Goal: Transaction & Acquisition: Purchase product/service

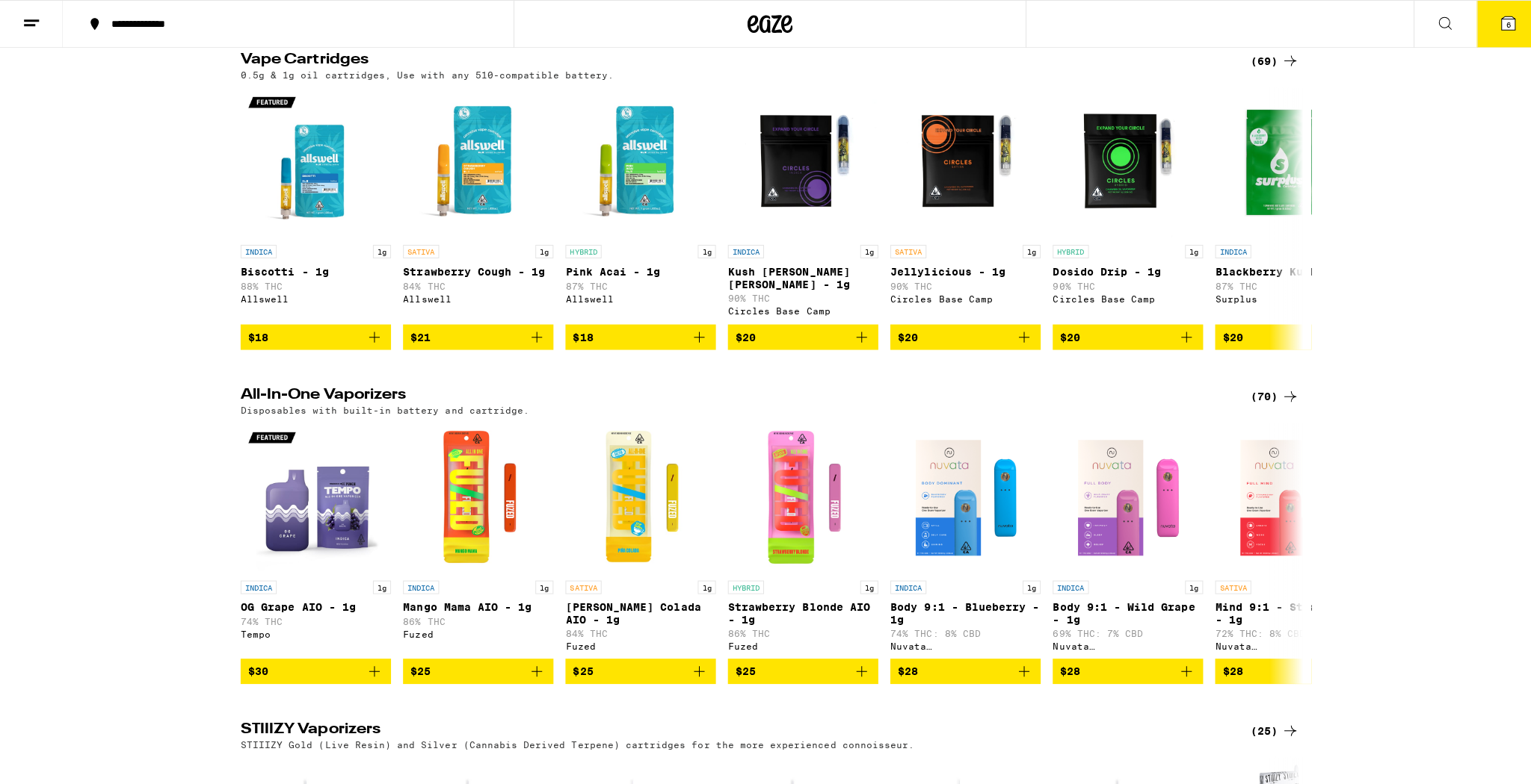
scroll to position [1494, 0]
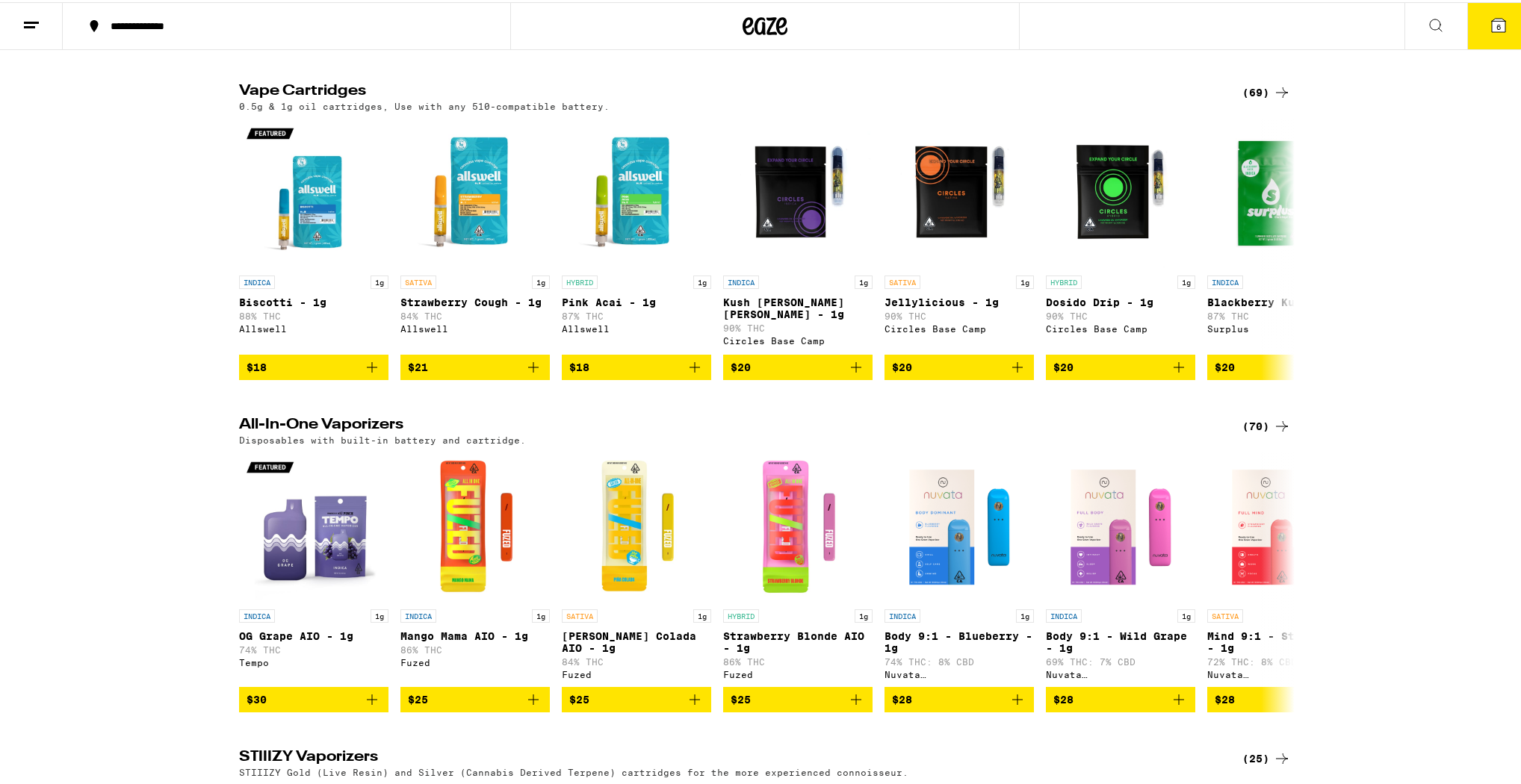
click at [1485, 32] on button "6" at bounding box center [1498, 24] width 63 height 47
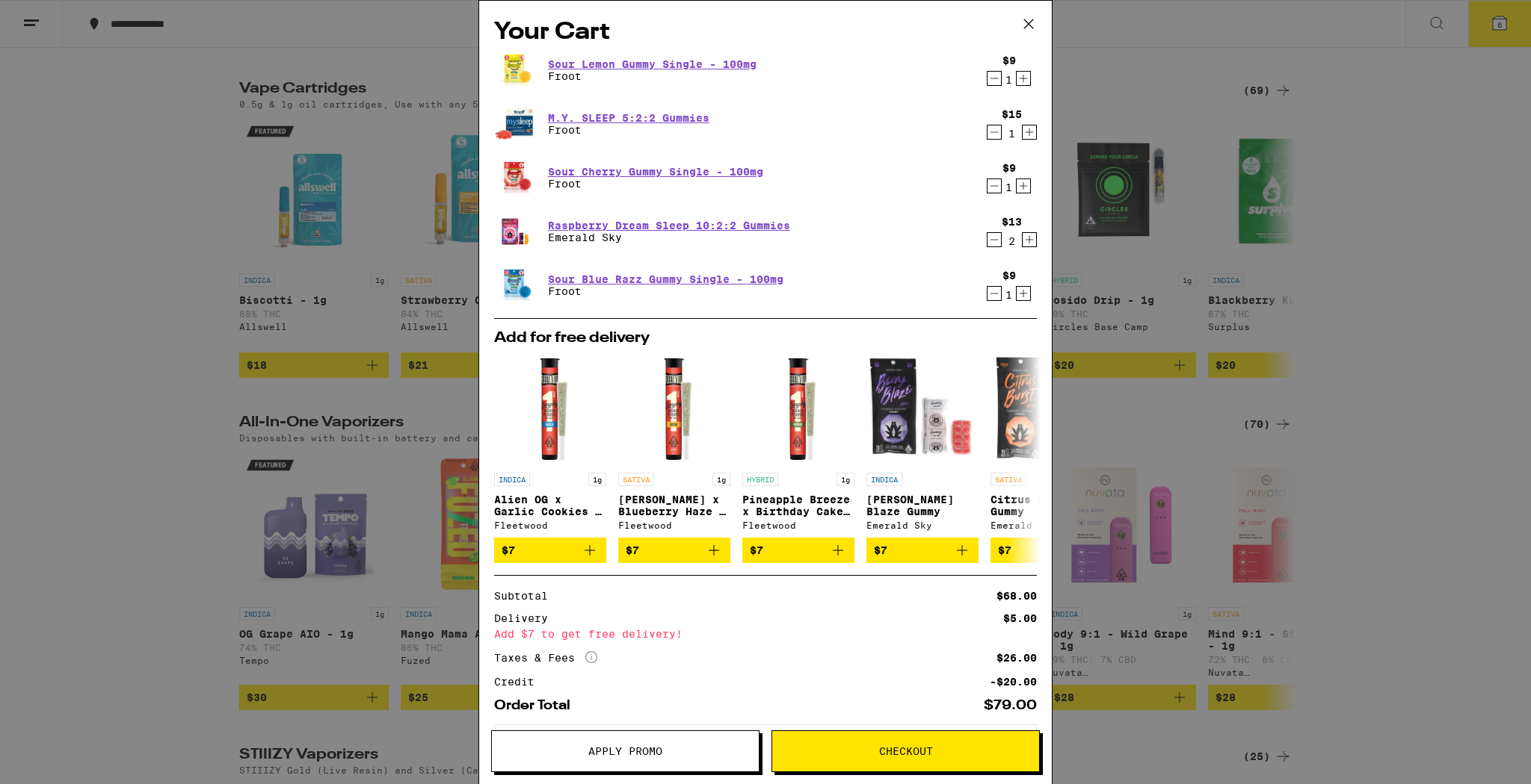
click at [987, 76] on icon "Decrement" at bounding box center [994, 78] width 13 height 18
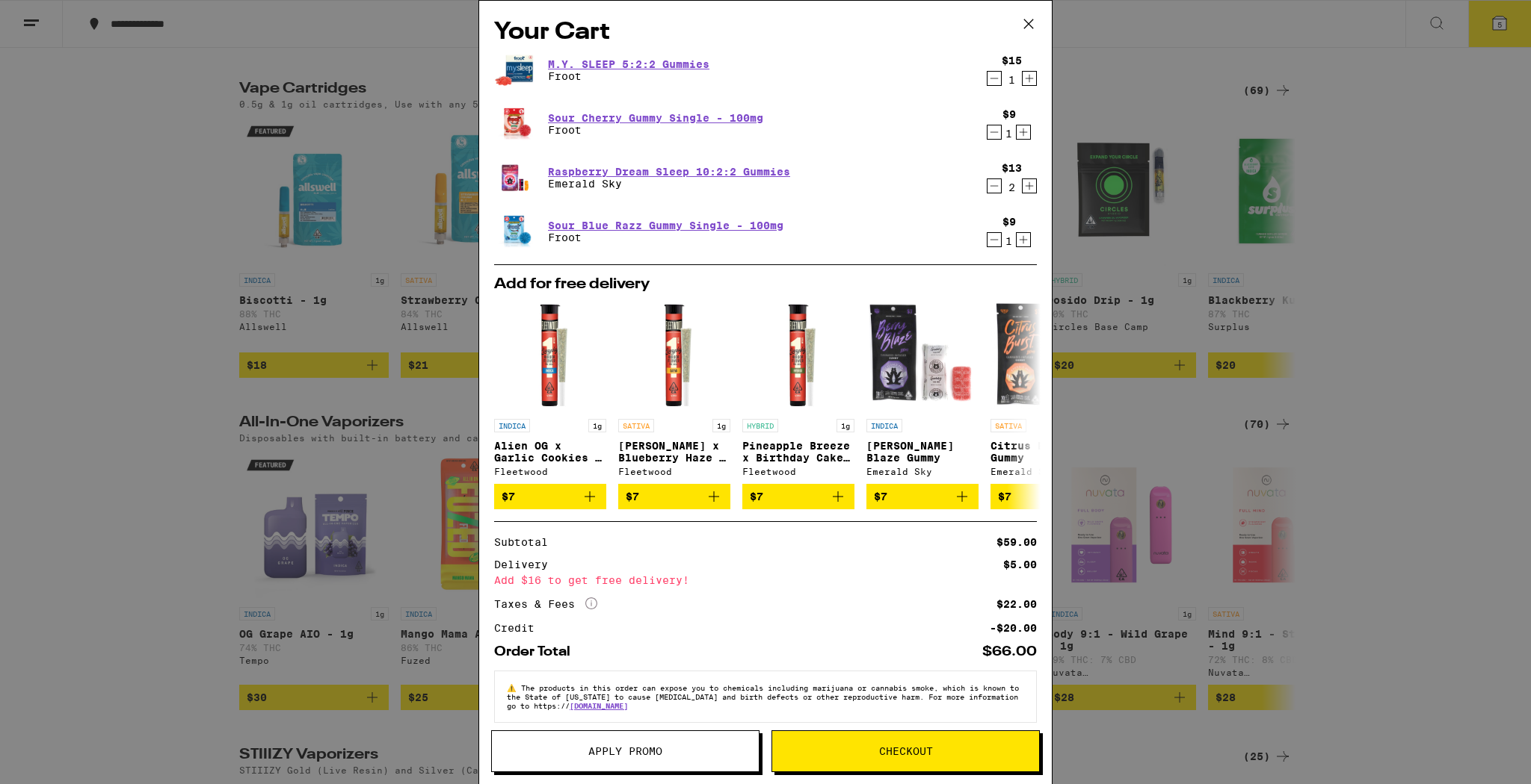
click at [987, 78] on icon "Decrement" at bounding box center [994, 78] width 13 height 18
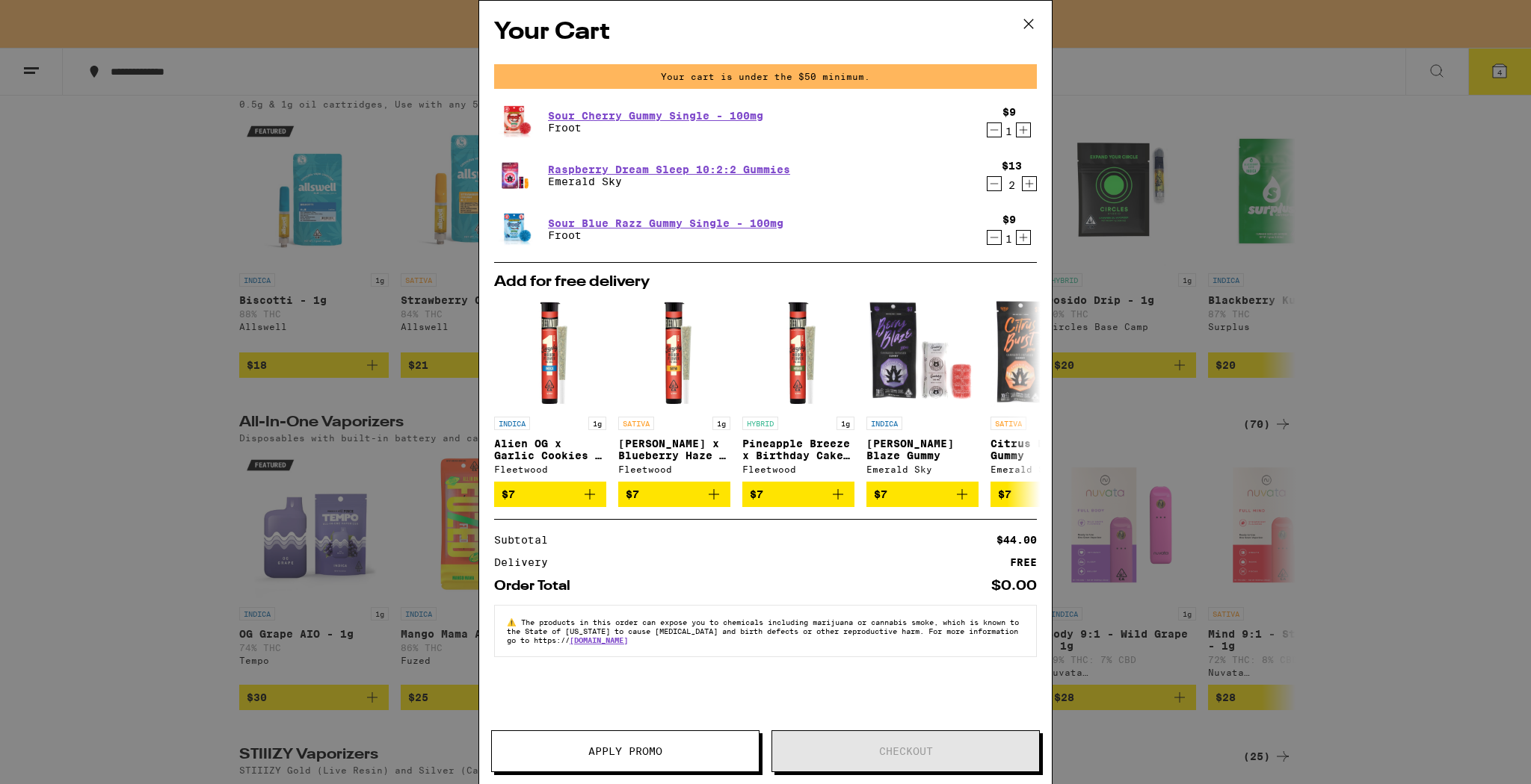
click at [1000, 134] on icon "Decrement" at bounding box center [994, 130] width 13 height 18
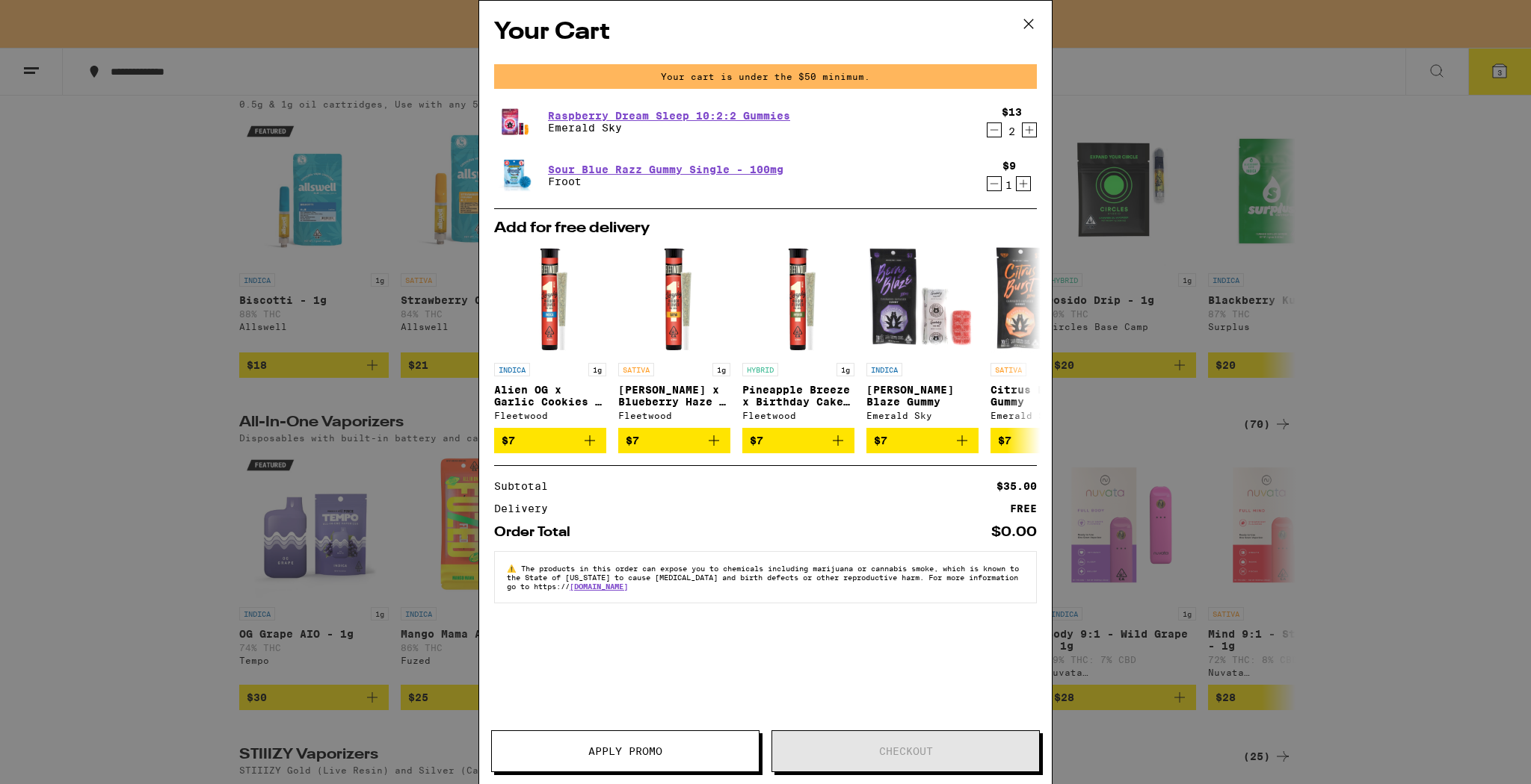
click at [987, 130] on icon "Decrement" at bounding box center [994, 130] width 13 height 18
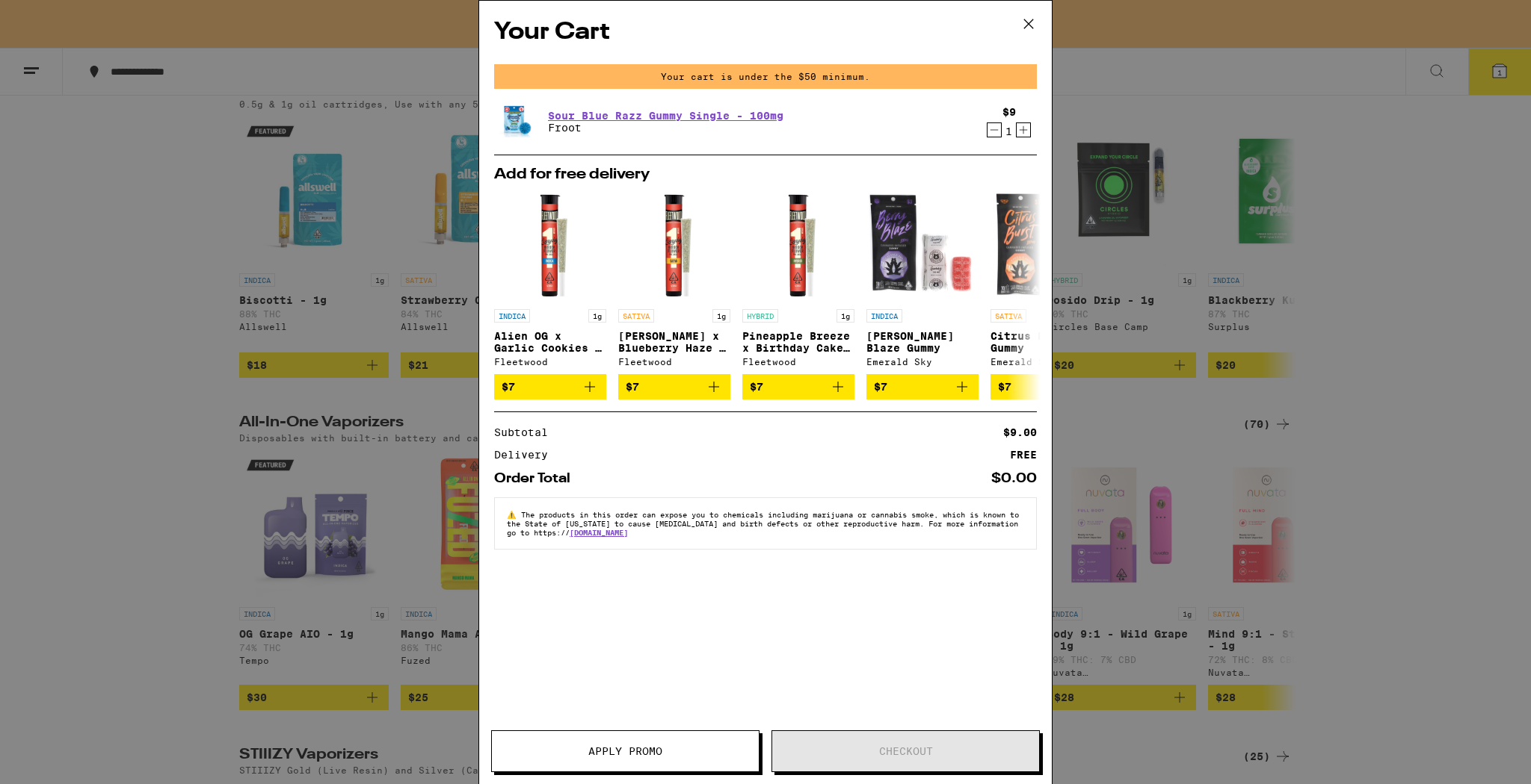
click at [987, 130] on icon "Decrement" at bounding box center [994, 130] width 13 height 18
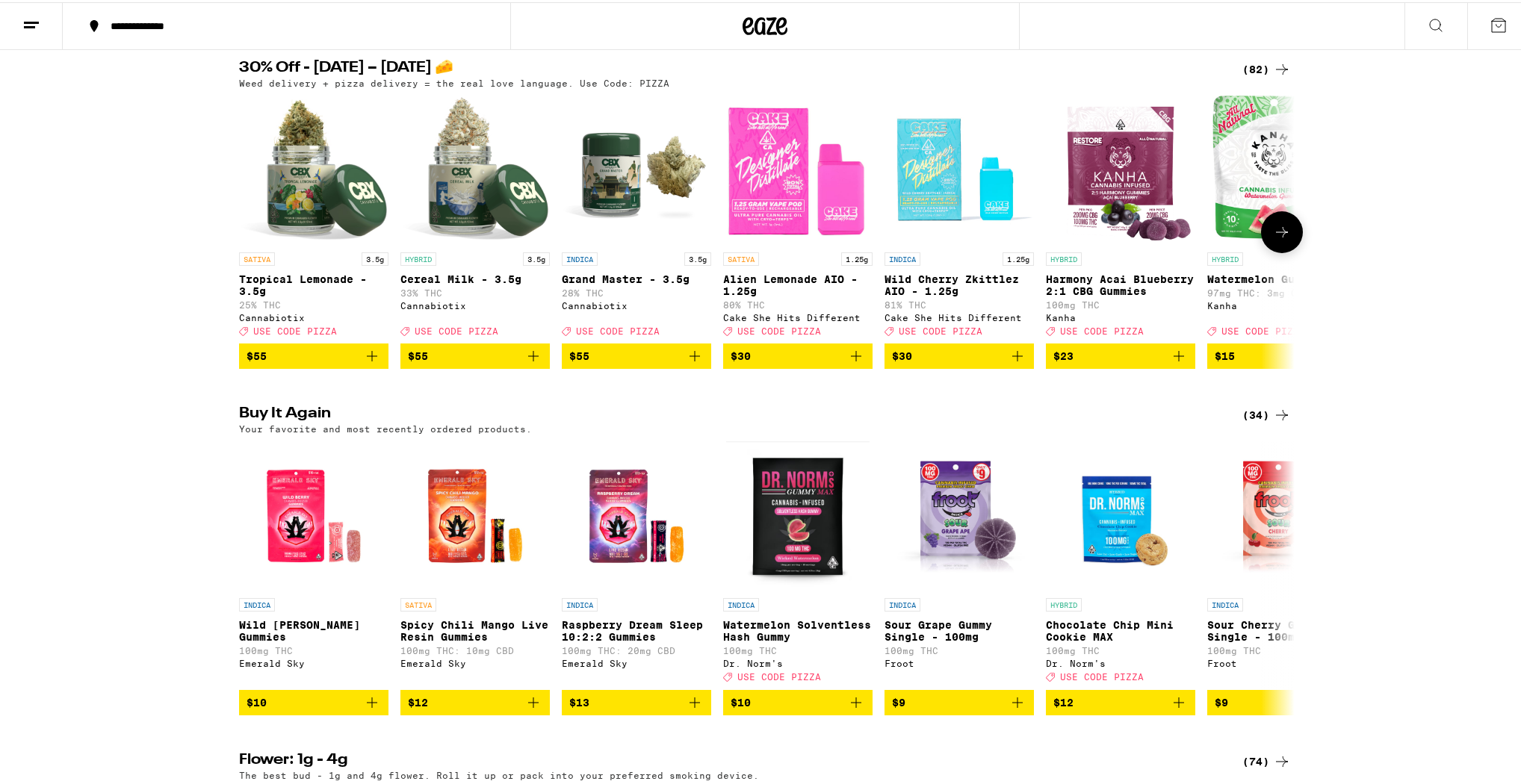
scroll to position [179, 0]
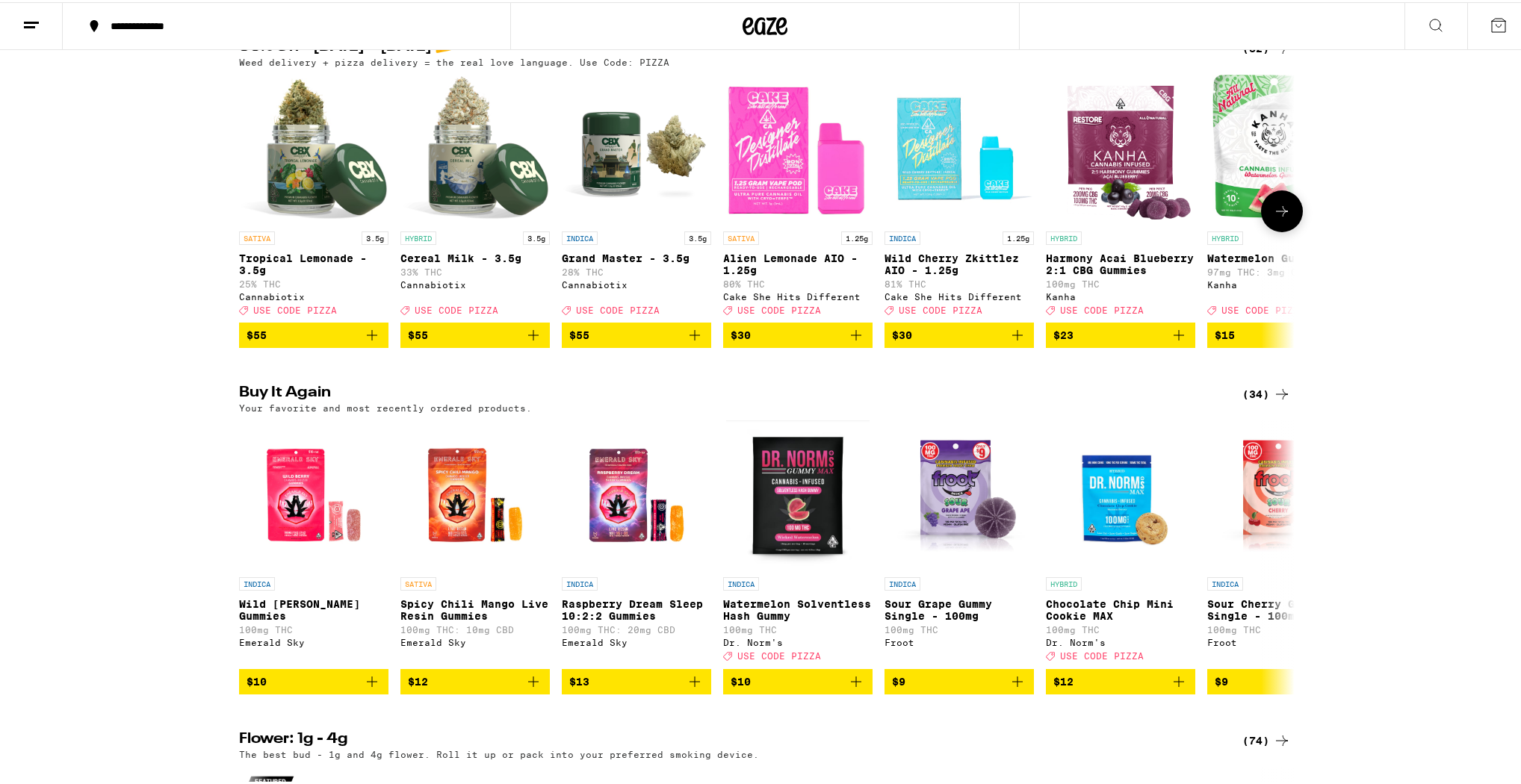
click at [1273, 227] on button at bounding box center [1282, 208] width 41 height 41
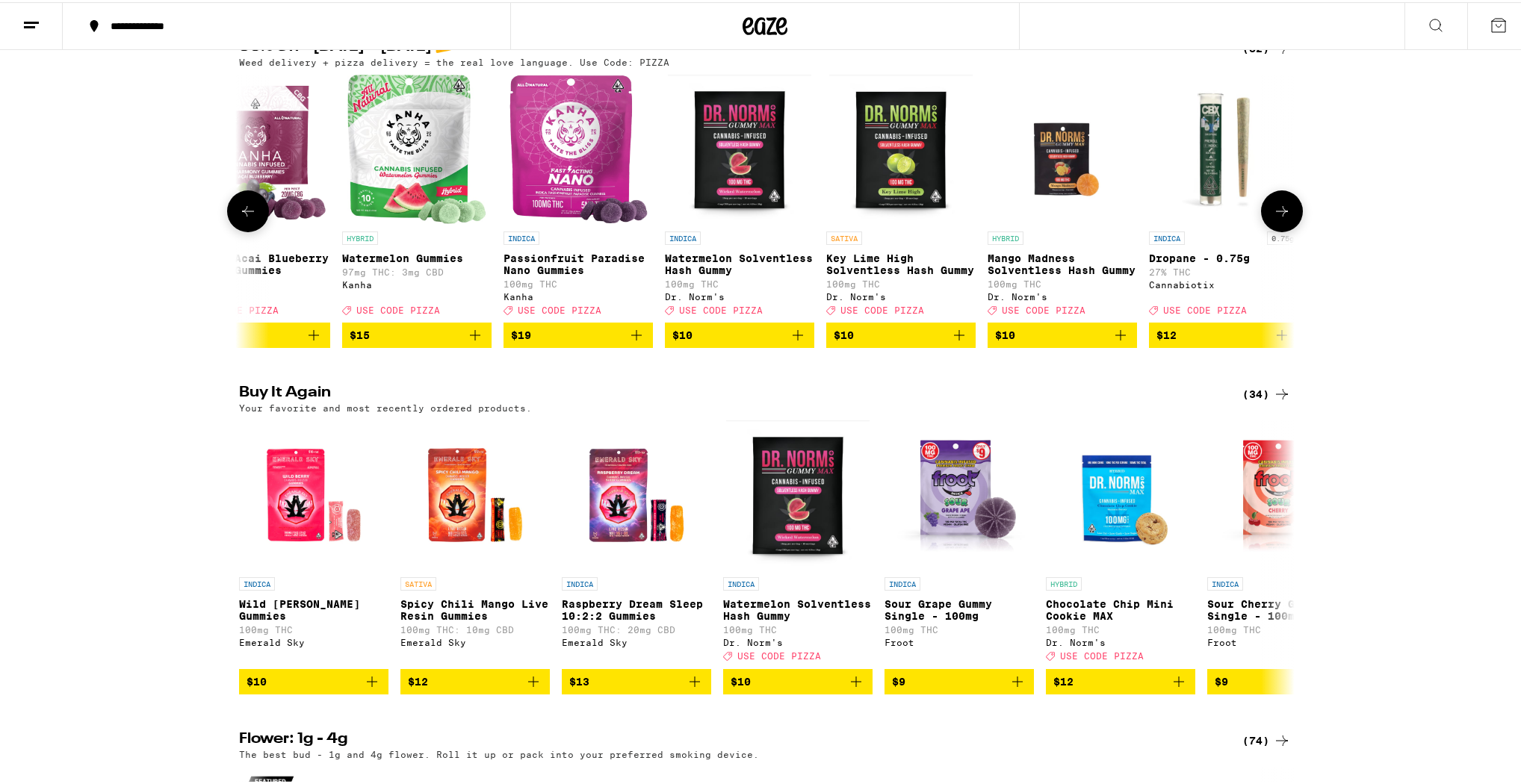
scroll to position [0, 889]
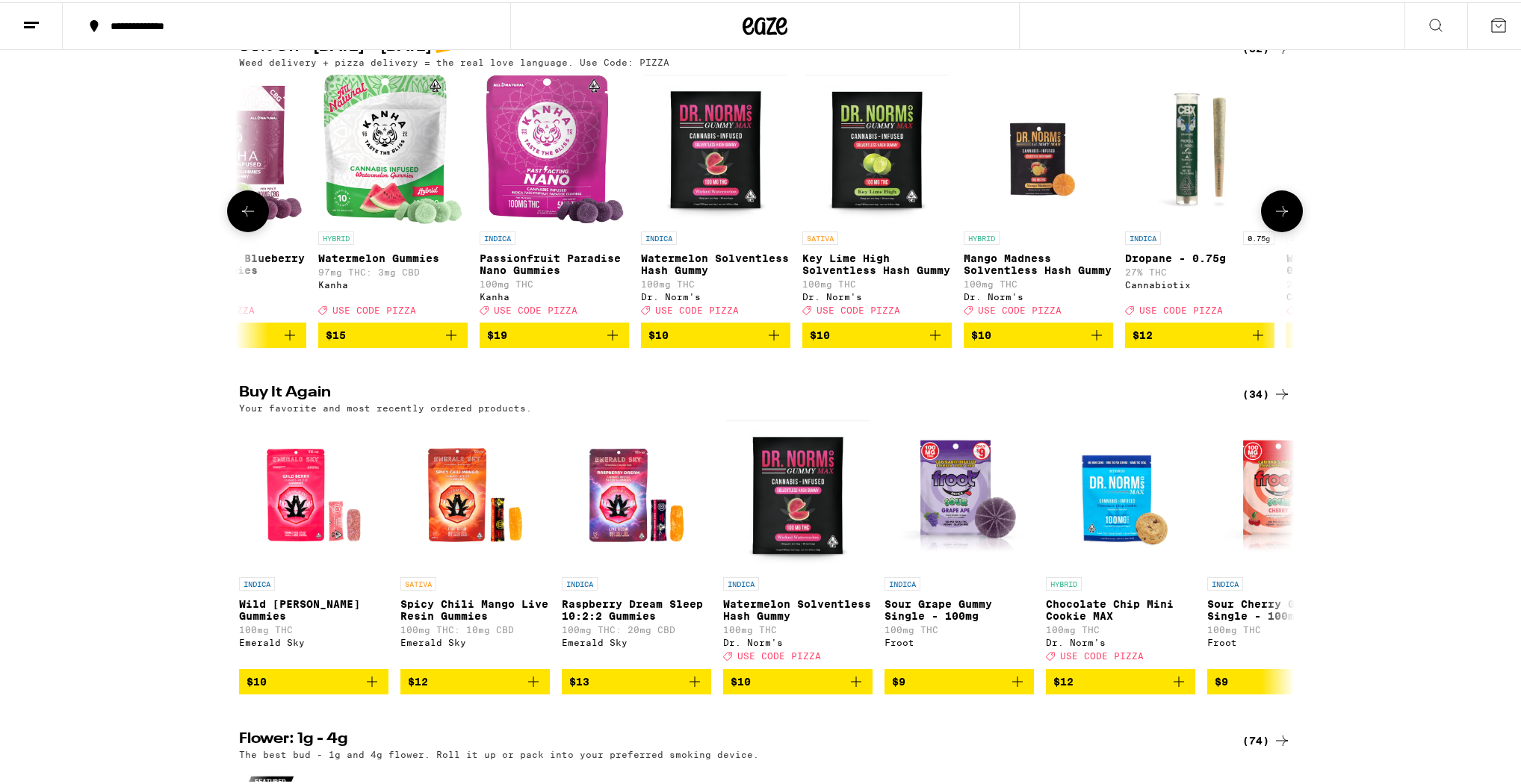
click at [1273, 227] on button at bounding box center [1282, 208] width 41 height 41
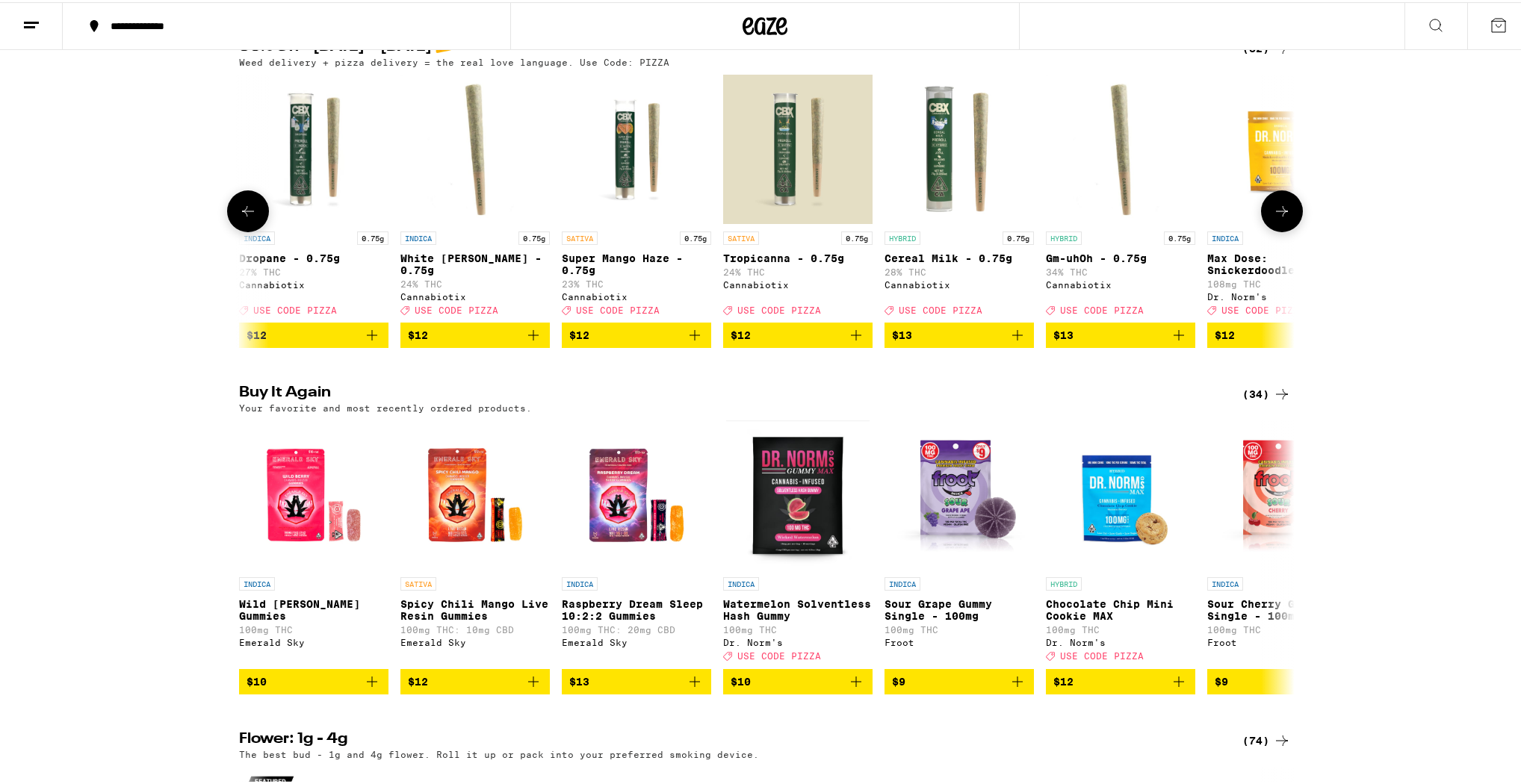
scroll to position [0, 1779]
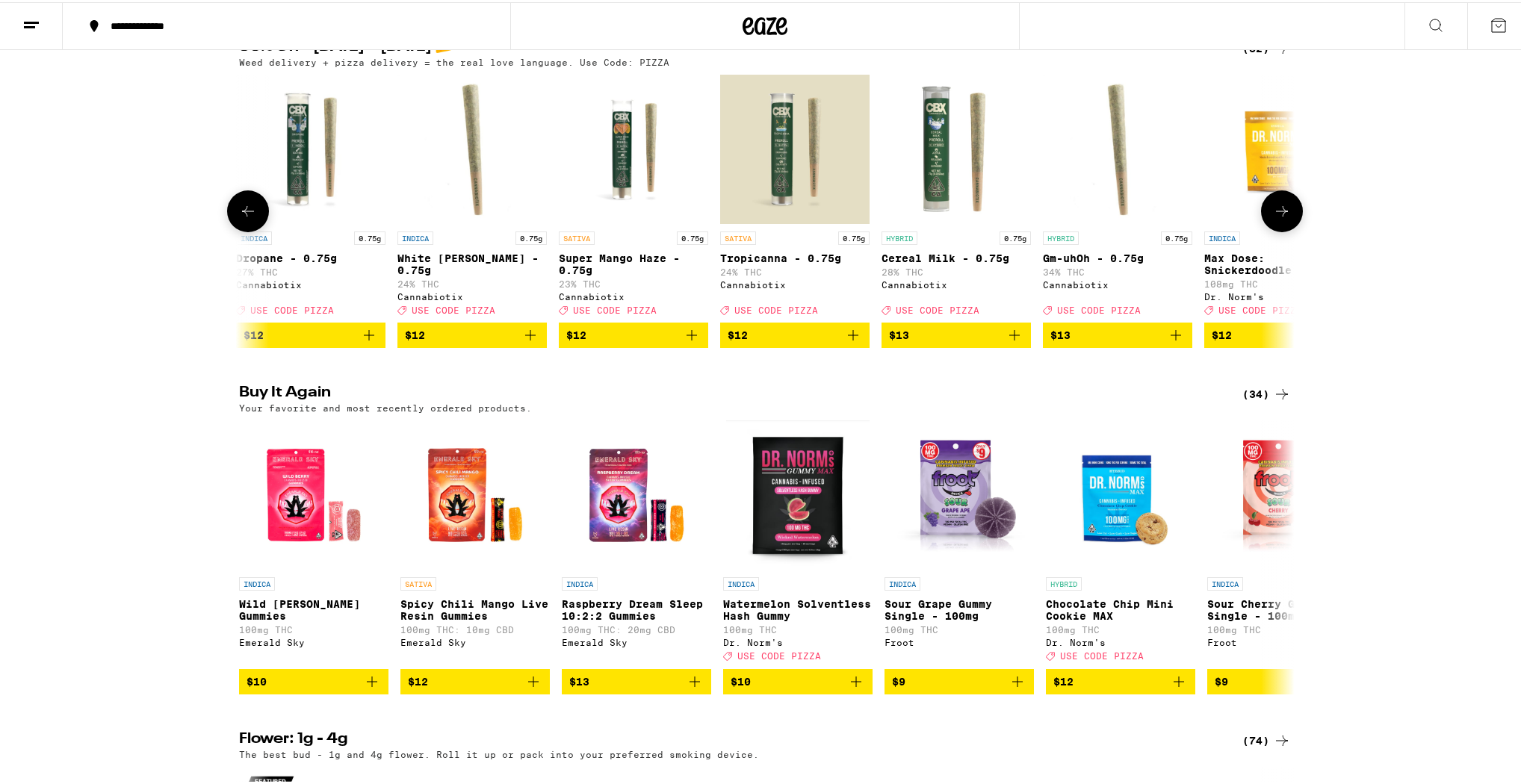
click at [1273, 227] on button at bounding box center [1282, 208] width 41 height 41
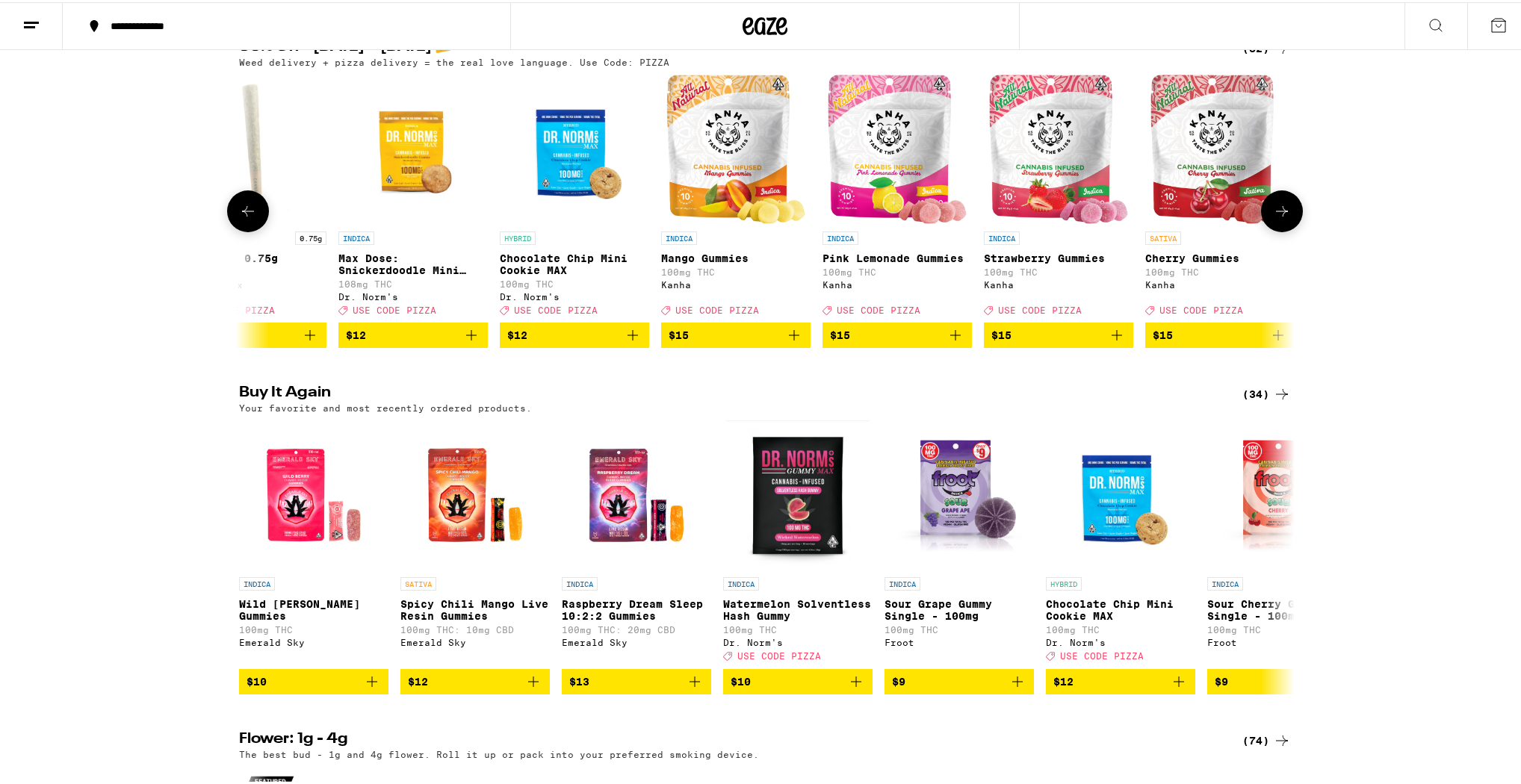
scroll to position [0, 2668]
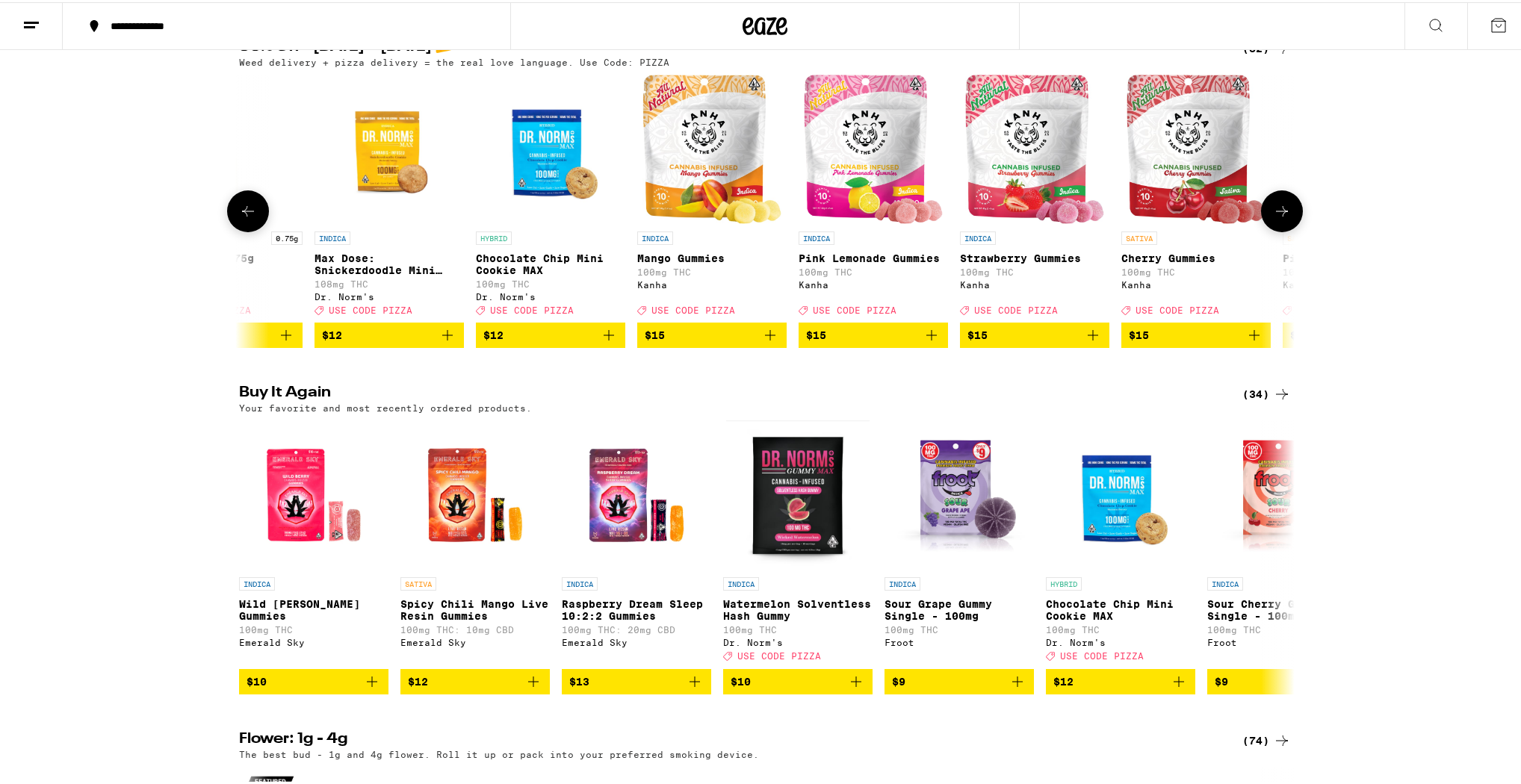
click at [1273, 227] on button at bounding box center [1282, 208] width 41 height 41
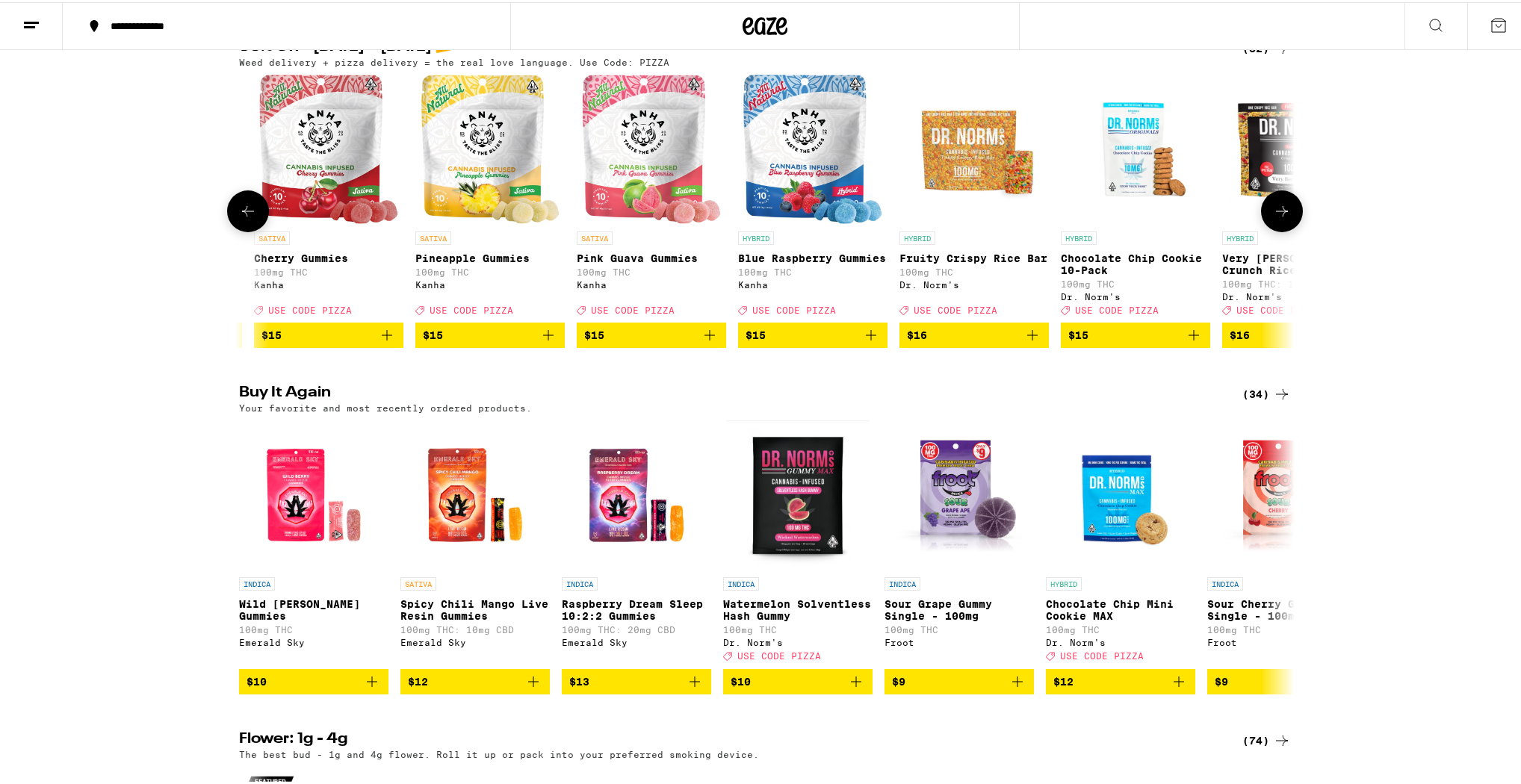
scroll to position [0, 3557]
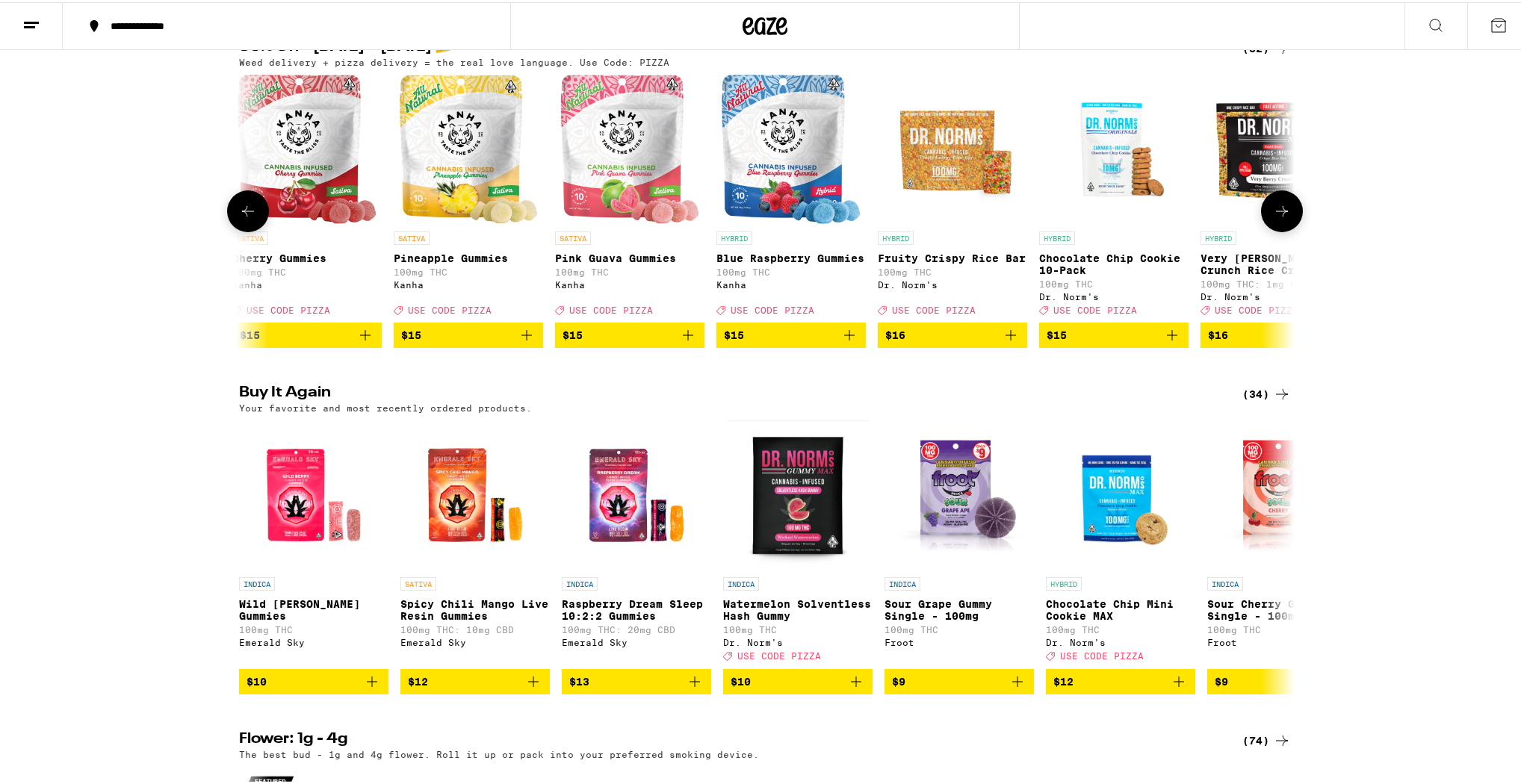
click at [1273, 227] on button at bounding box center [1282, 208] width 41 height 41
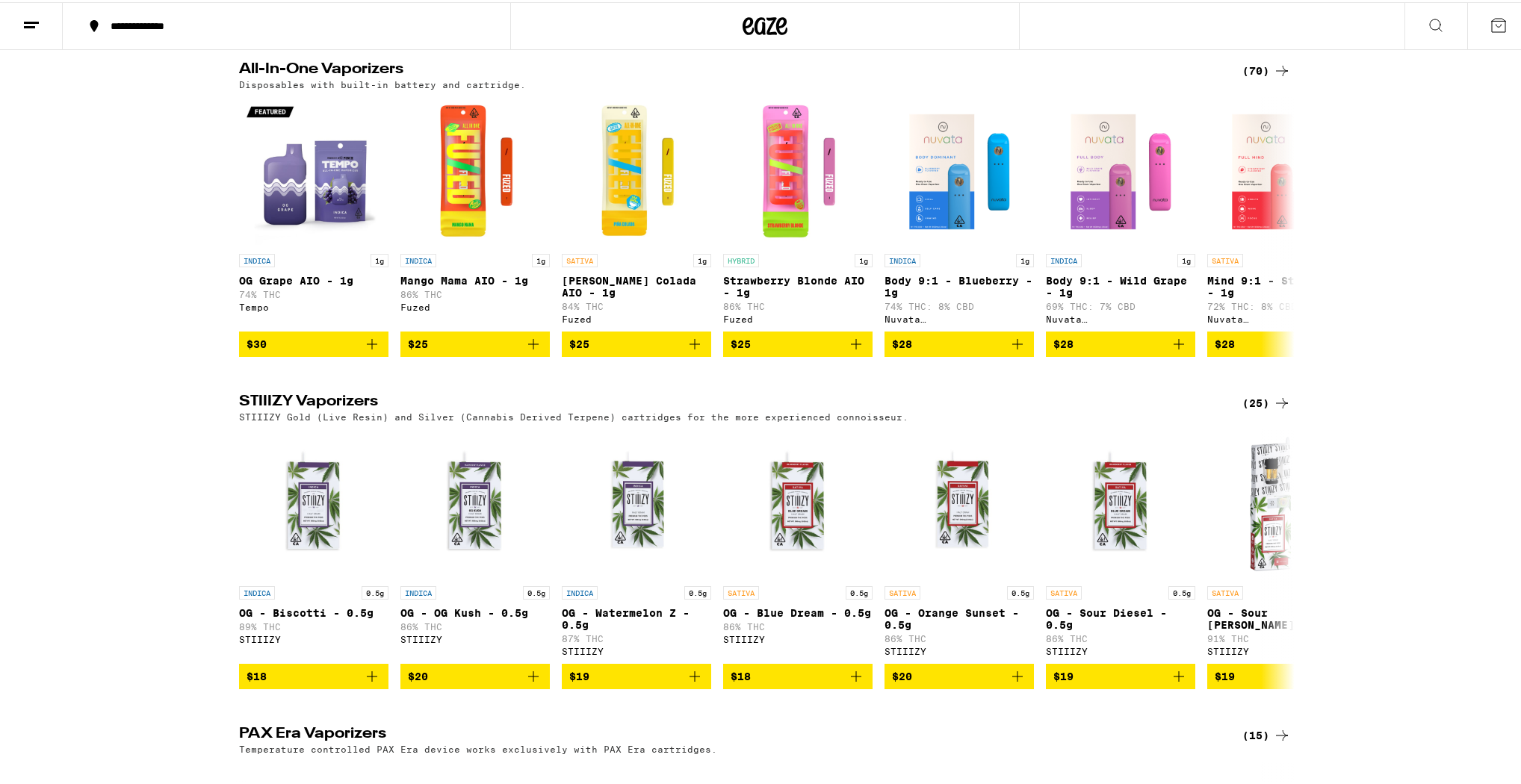
scroll to position [1852, 0]
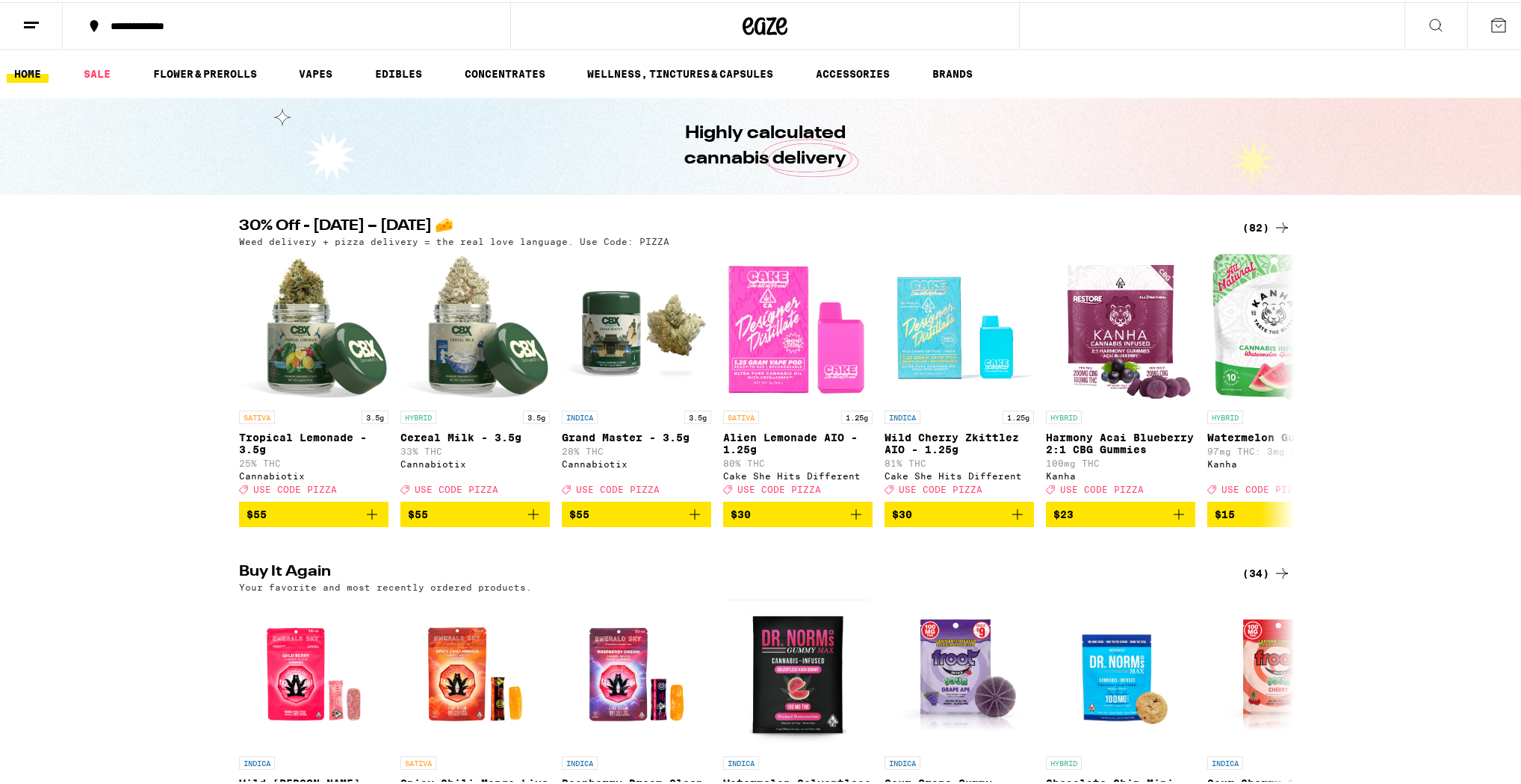
click at [1490, 26] on icon at bounding box center [1499, 23] width 18 height 18
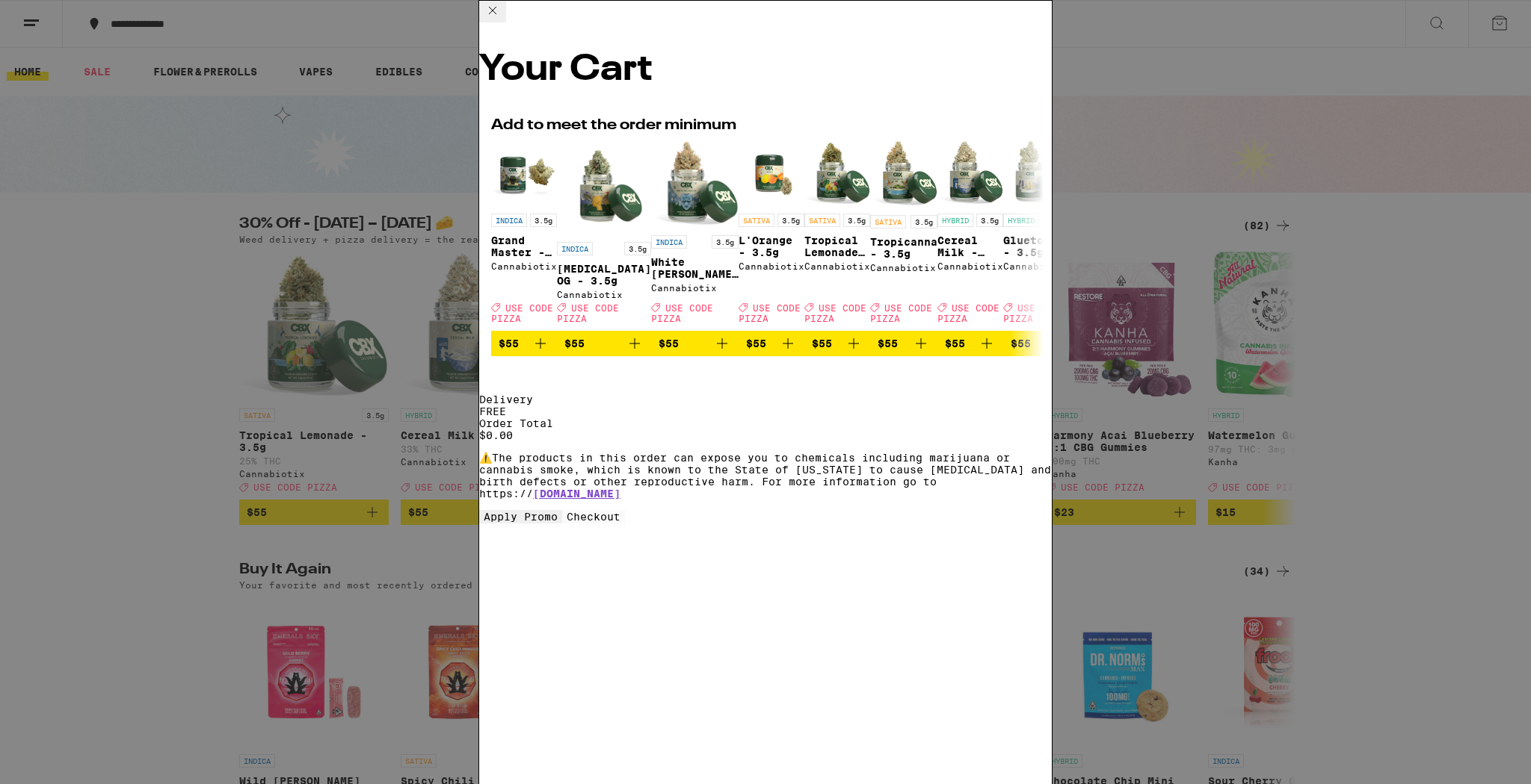
click at [501, 19] on icon at bounding box center [492, 11] width 18 height 18
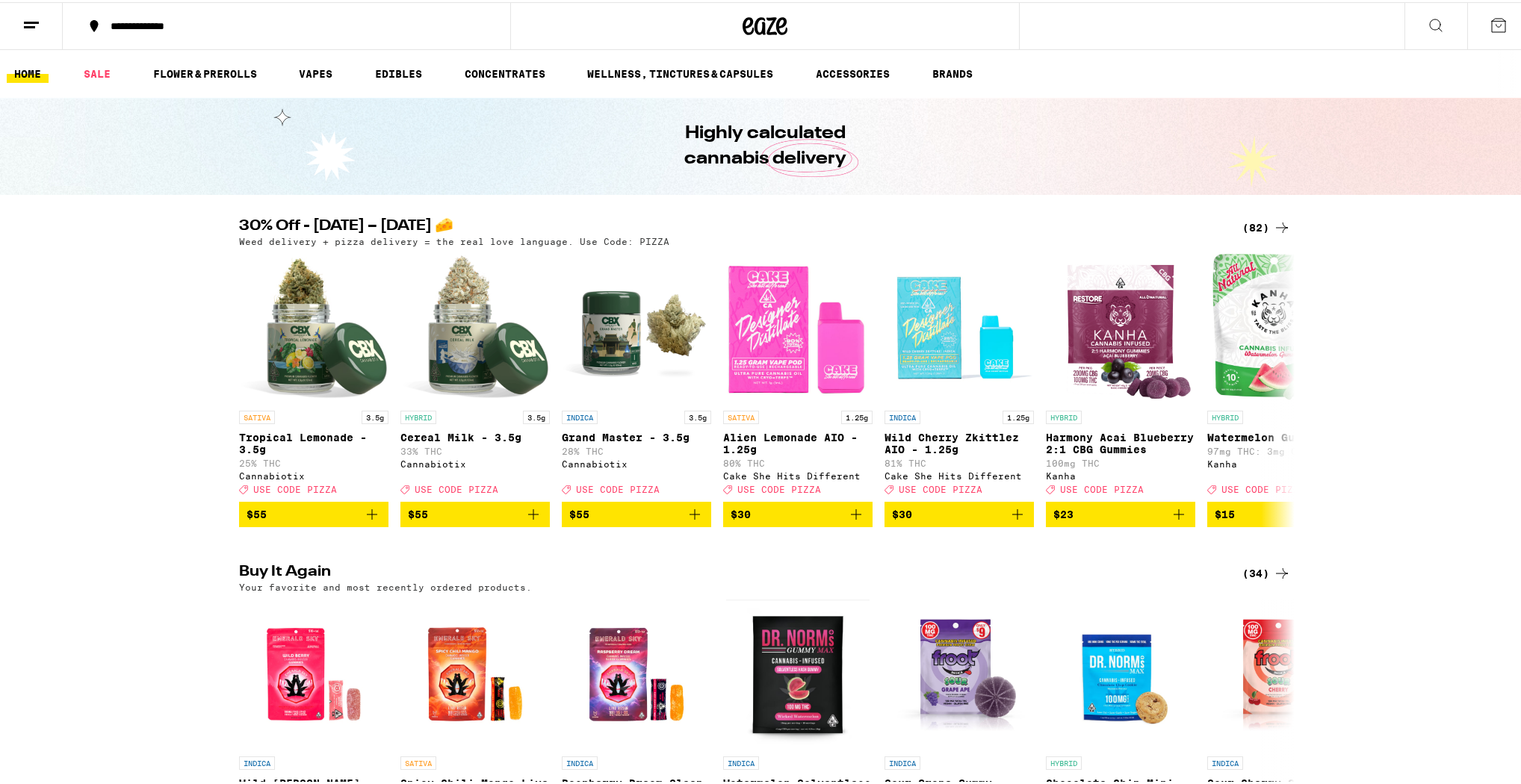
click at [1434, 16] on icon at bounding box center [1436, 23] width 18 height 18
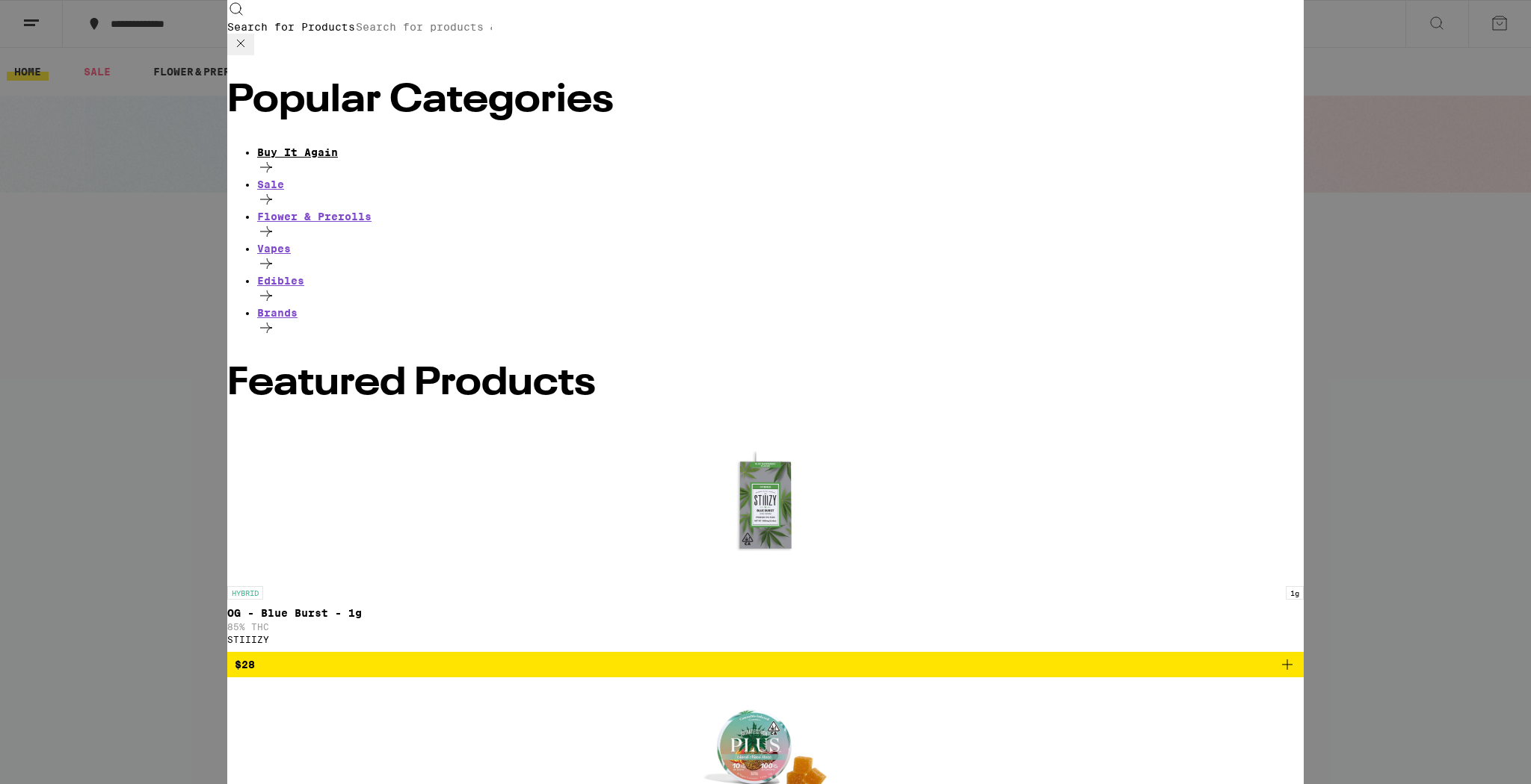
click at [272, 162] on icon at bounding box center [266, 168] width 12 height 11
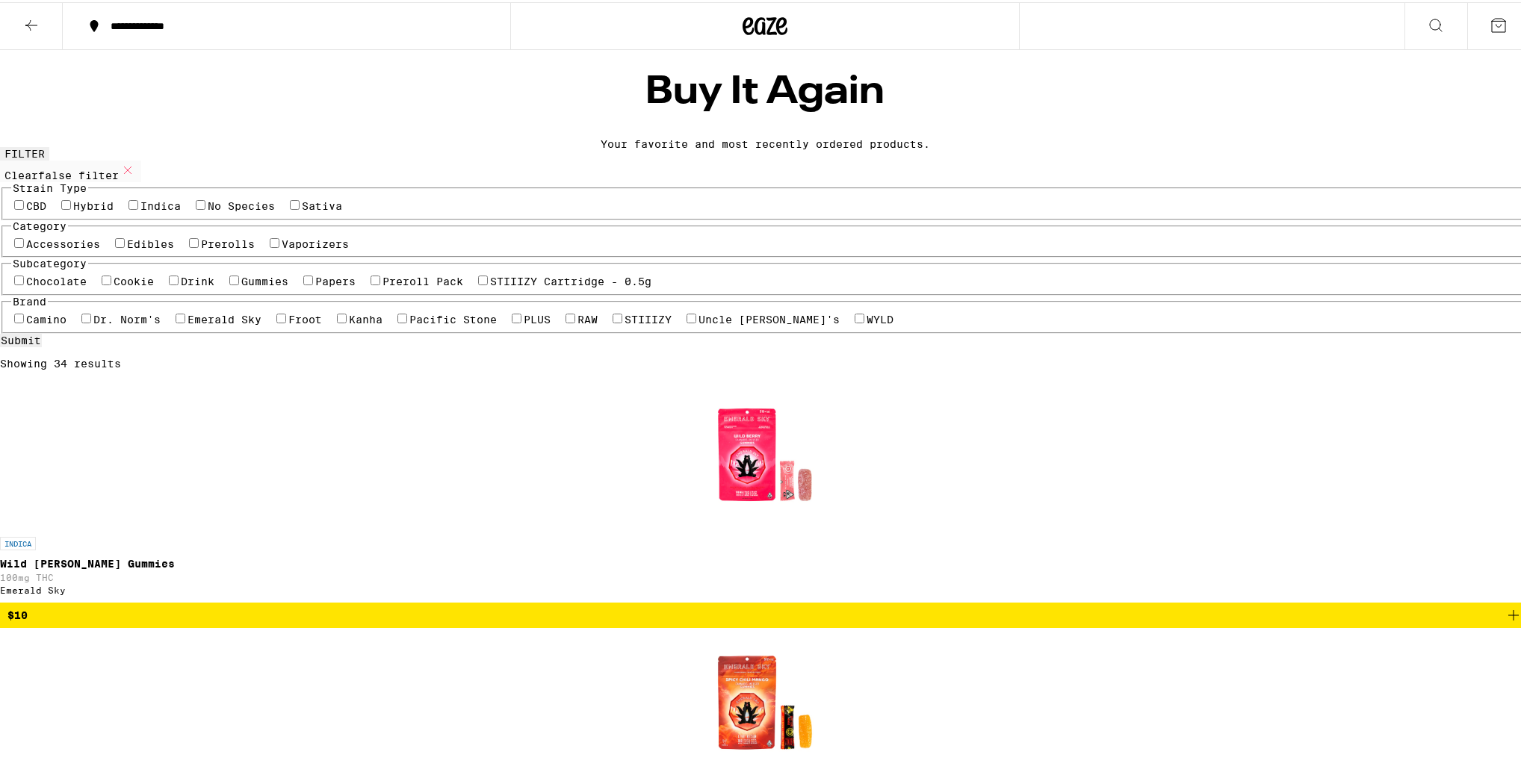
click at [37, 18] on icon at bounding box center [31, 23] width 18 height 18
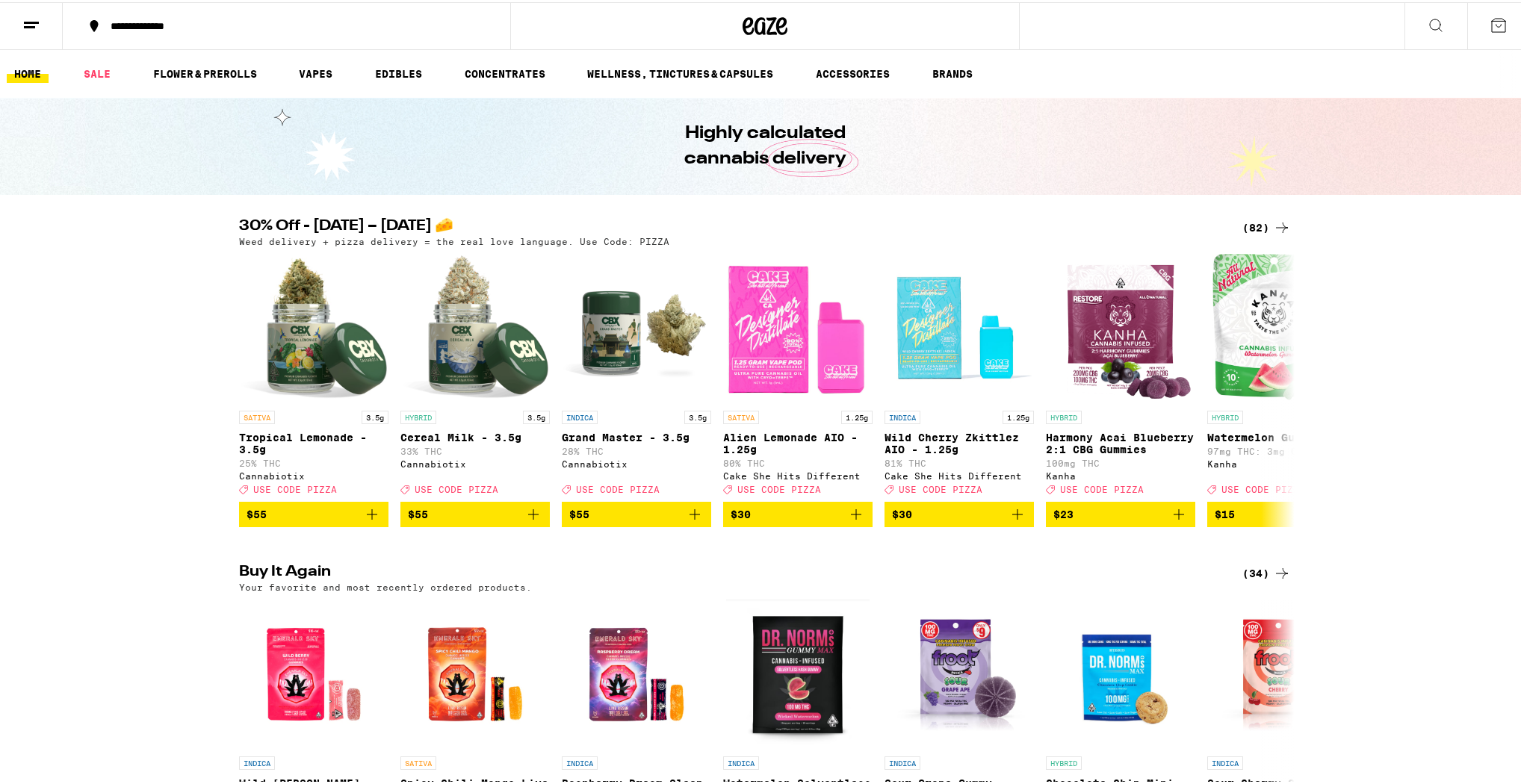
click at [1277, 32] on div "**********" at bounding box center [765, 24] width 1531 height 48
click at [1263, 26] on div "**********" at bounding box center [765, 24] width 1531 height 48
click at [1427, 22] on icon at bounding box center [1436, 23] width 18 height 18
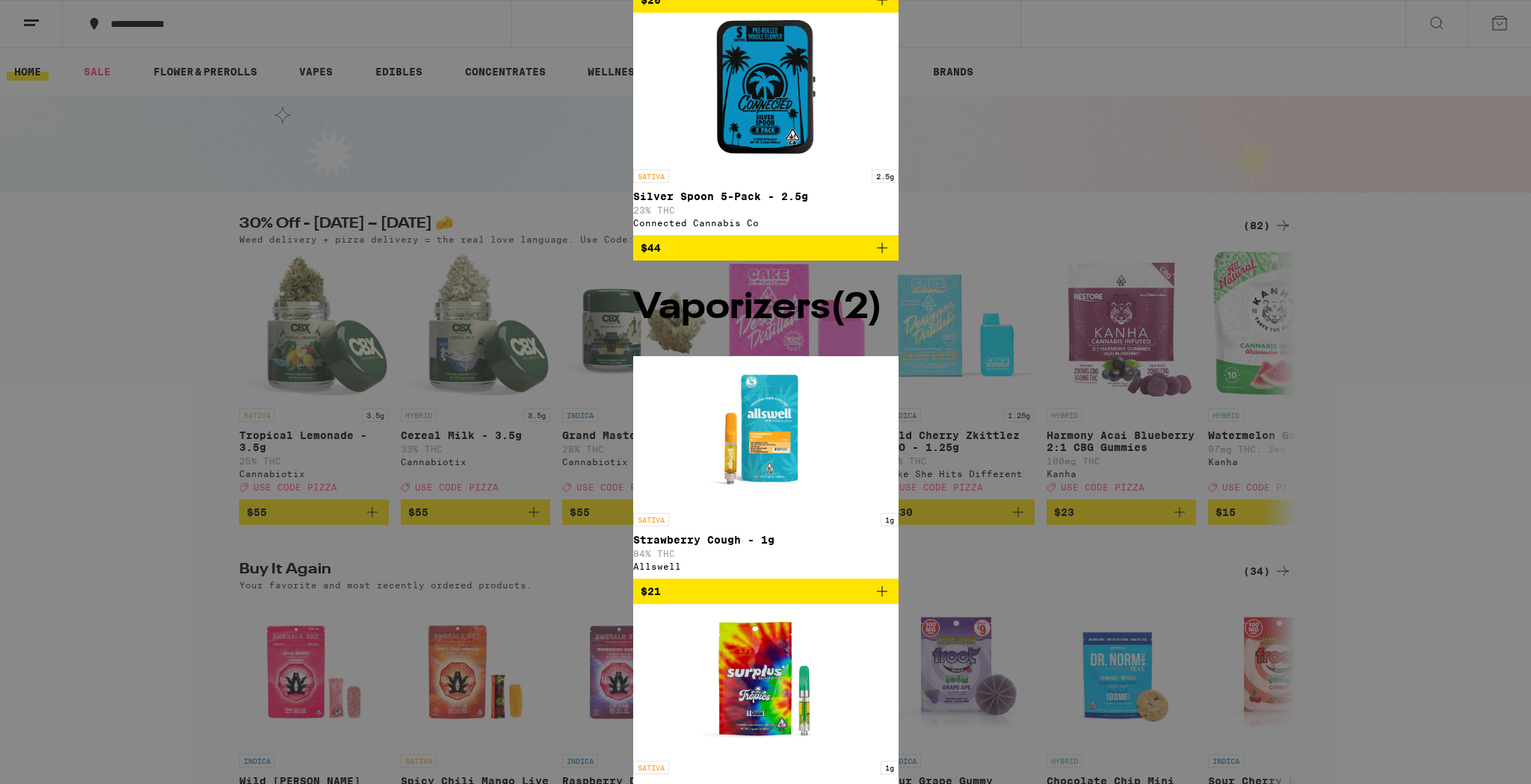
type input "chat"
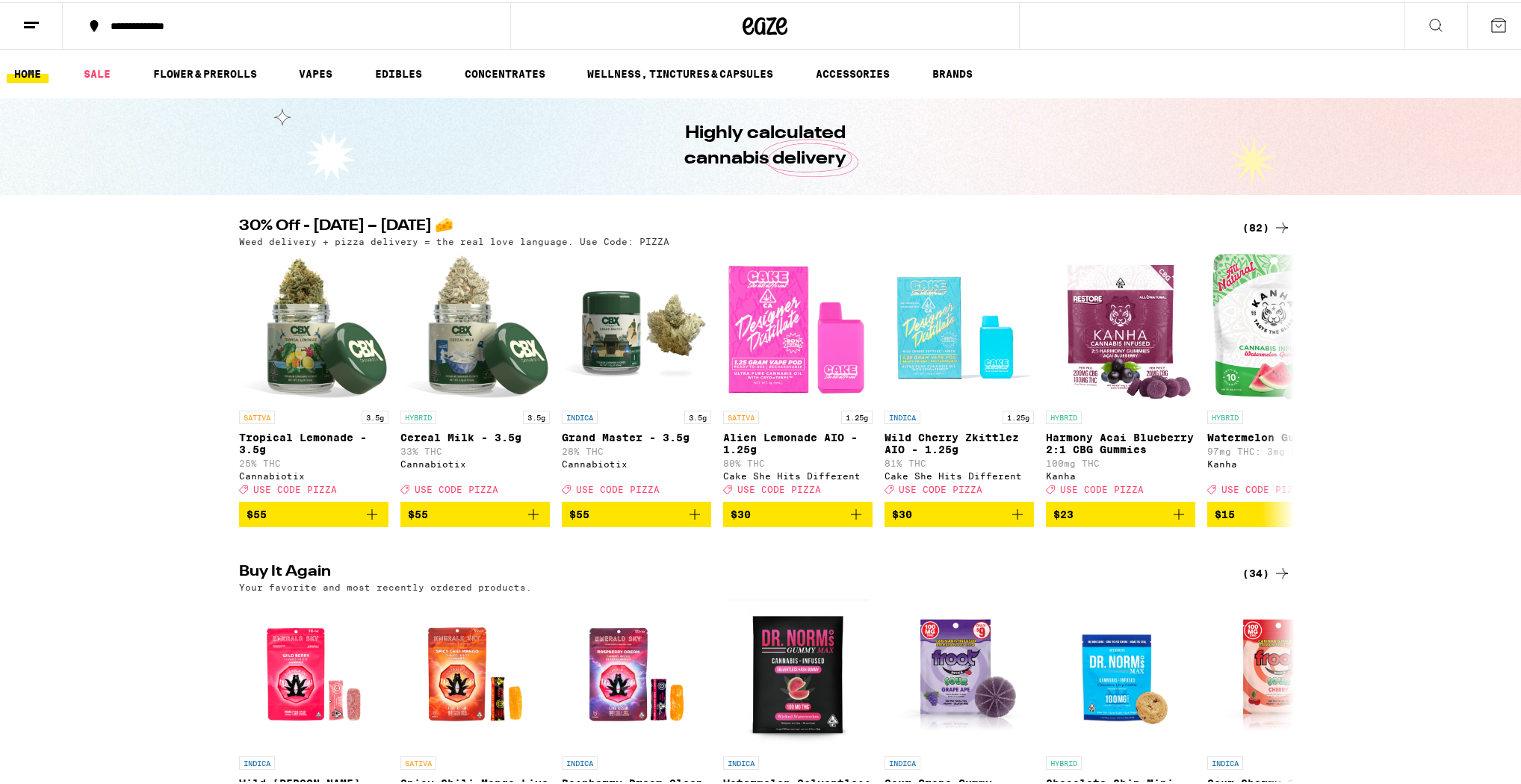
click at [768, 22] on icon at bounding box center [765, 24] width 22 height 18
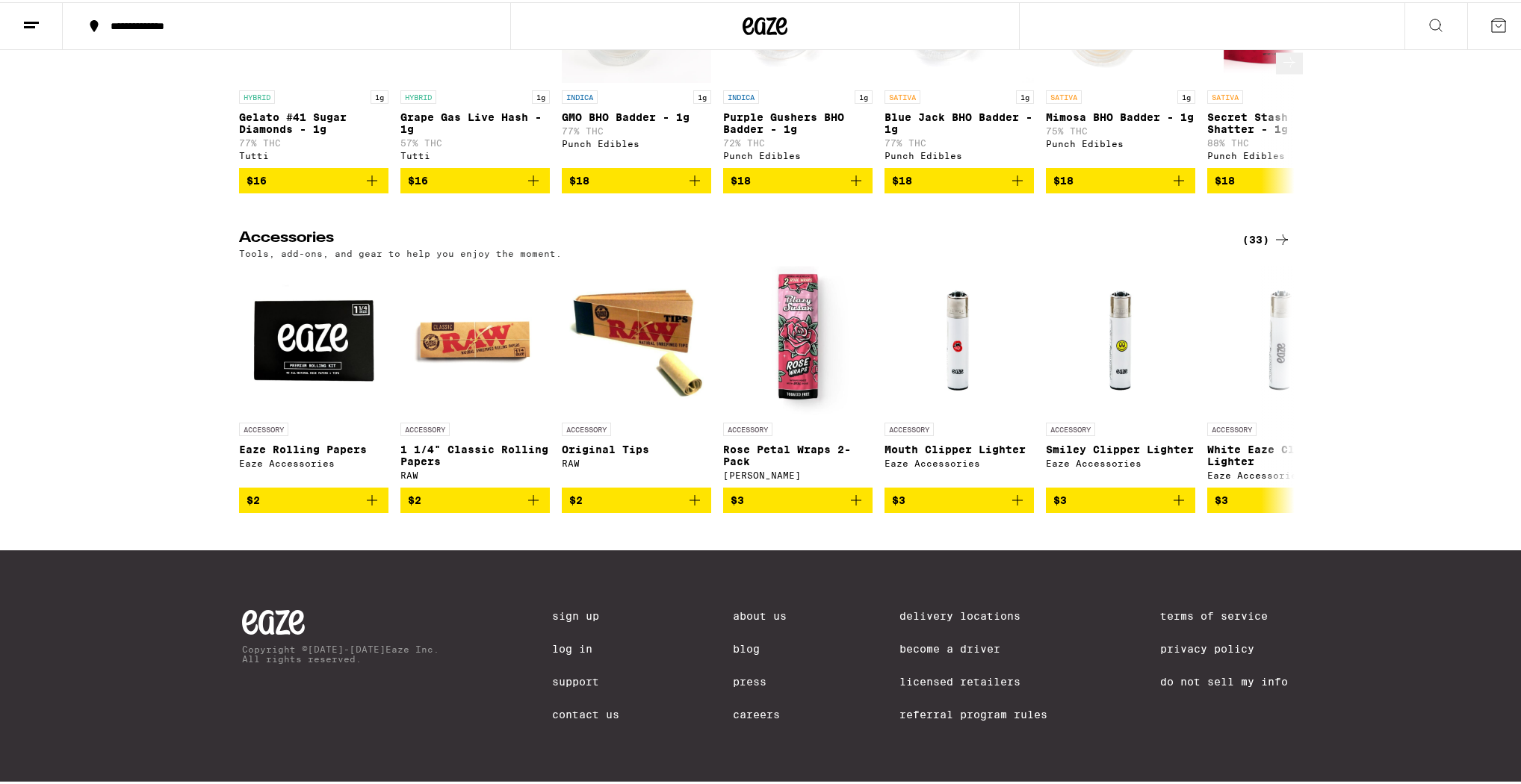
scroll to position [6061, 0]
click at [574, 715] on link "Contact Us" at bounding box center [586, 713] width 67 height 12
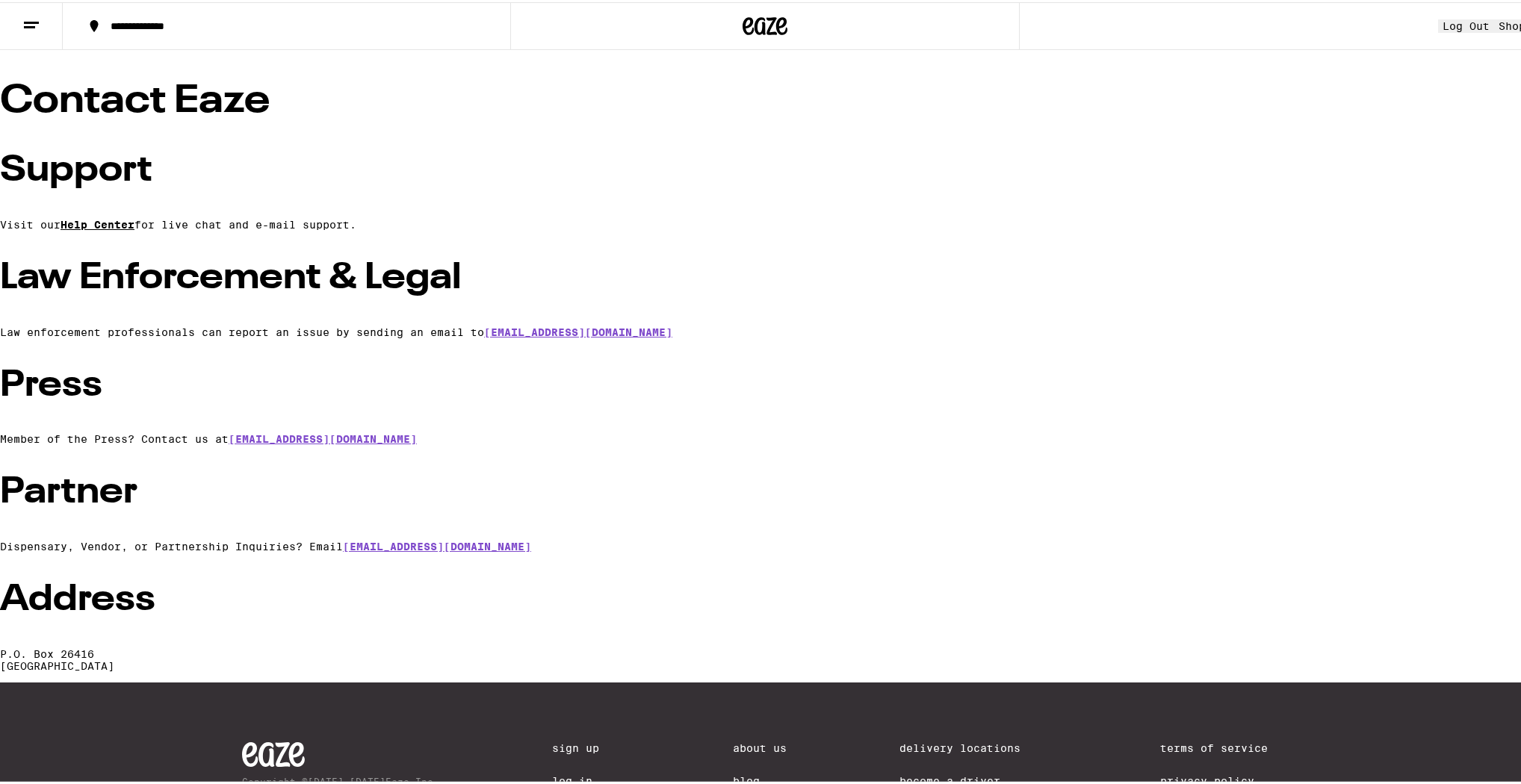
click at [134, 228] on link "Help Center" at bounding box center [98, 223] width 74 height 12
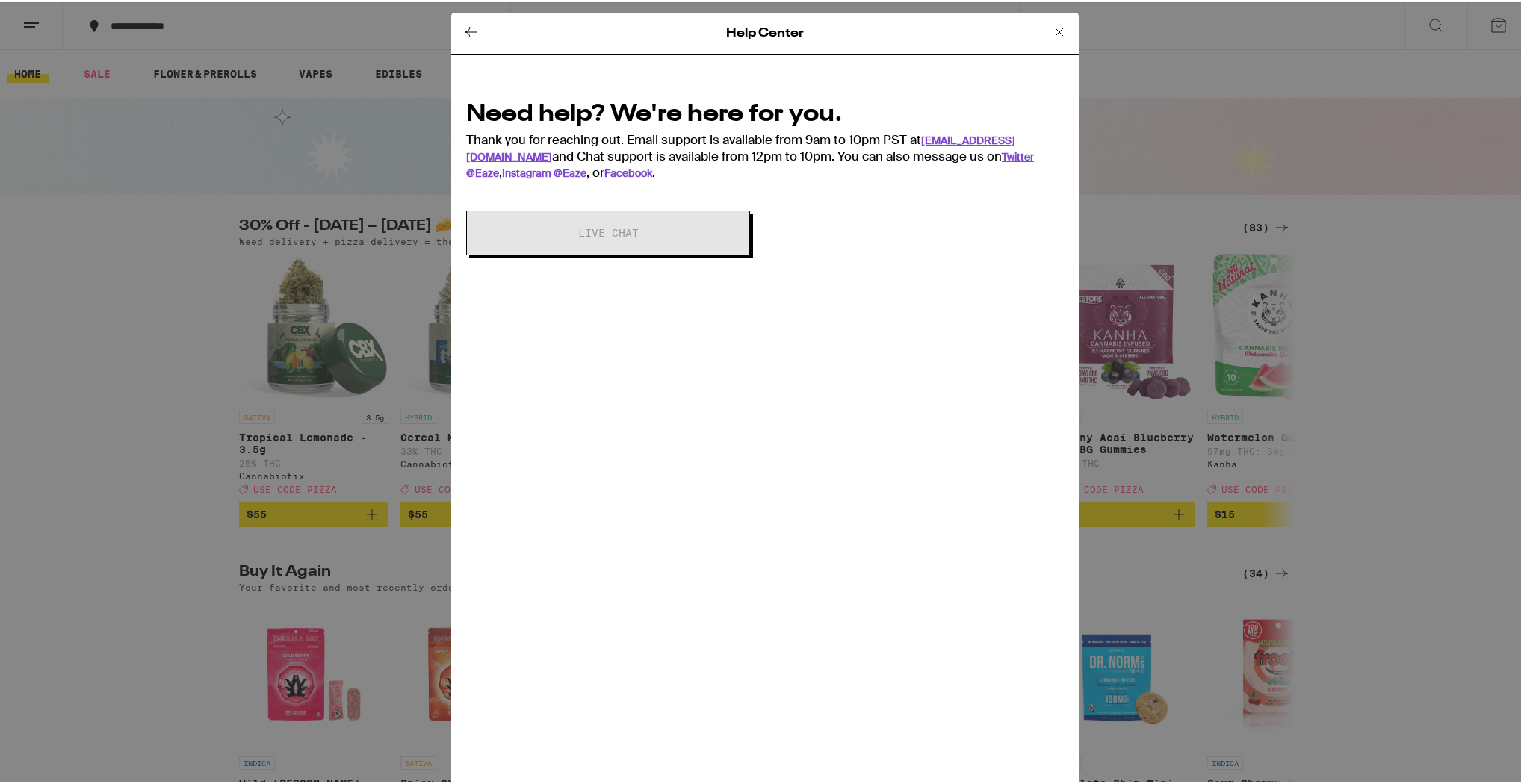
click at [1057, 29] on icon at bounding box center [1060, 30] width 18 height 18
